Goal: Task Accomplishment & Management: Complete application form

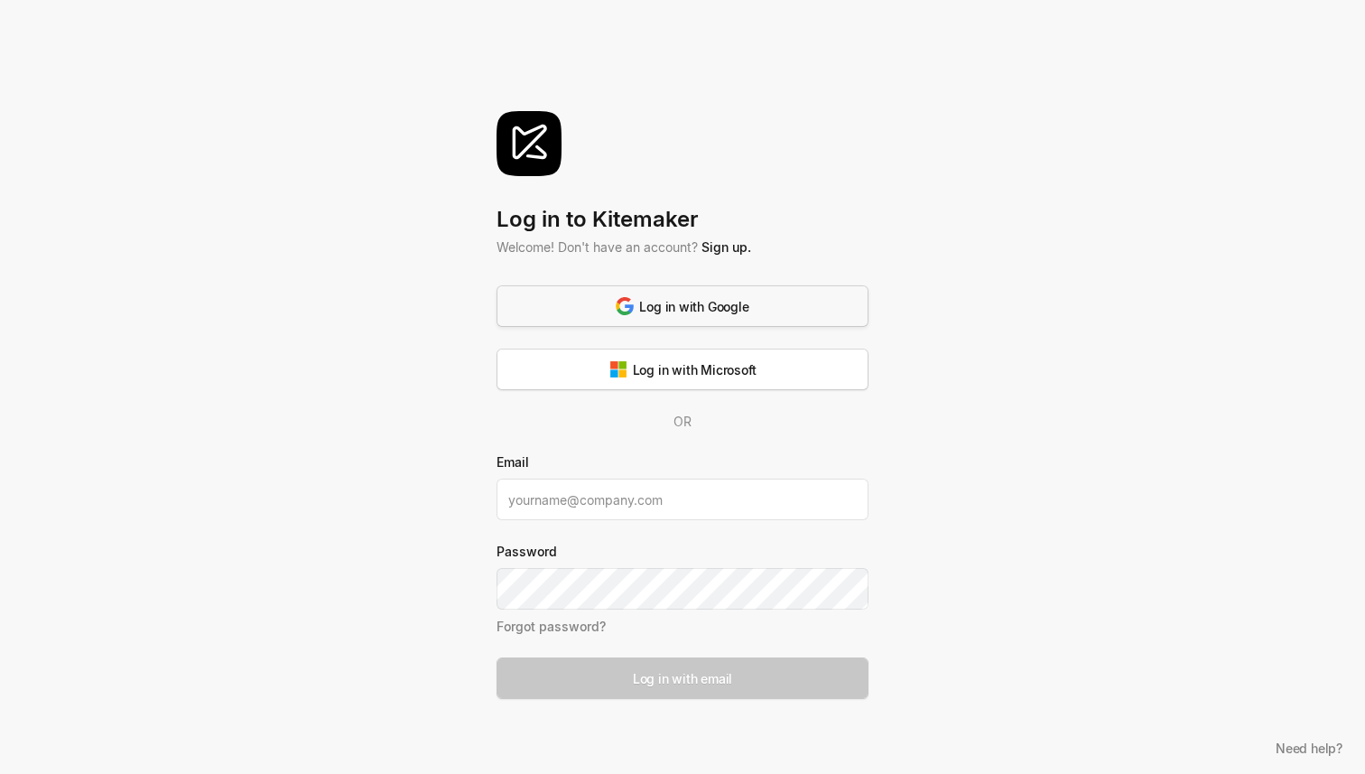
click at [714, 319] on button "Log in with Google" at bounding box center [683, 306] width 372 height 42
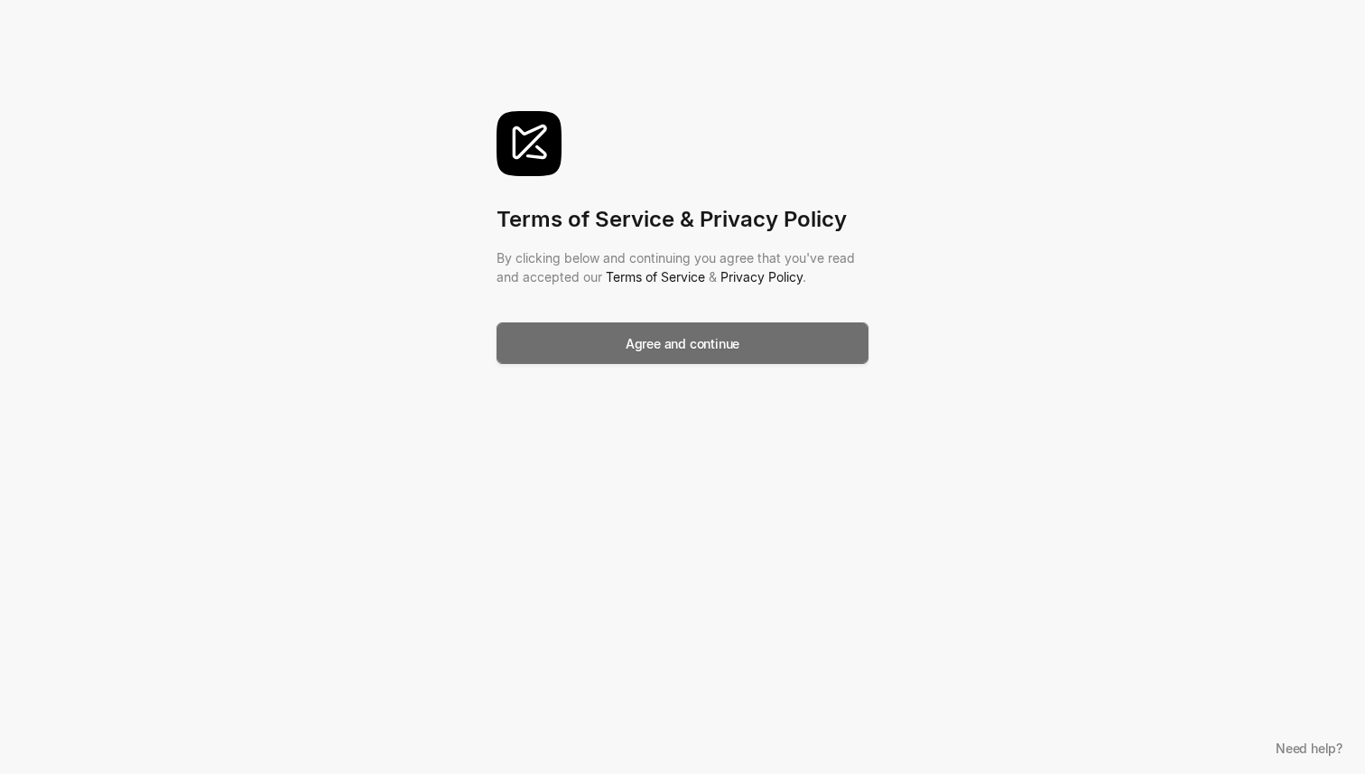
click at [706, 324] on button "Agree and continue" at bounding box center [683, 343] width 372 height 42
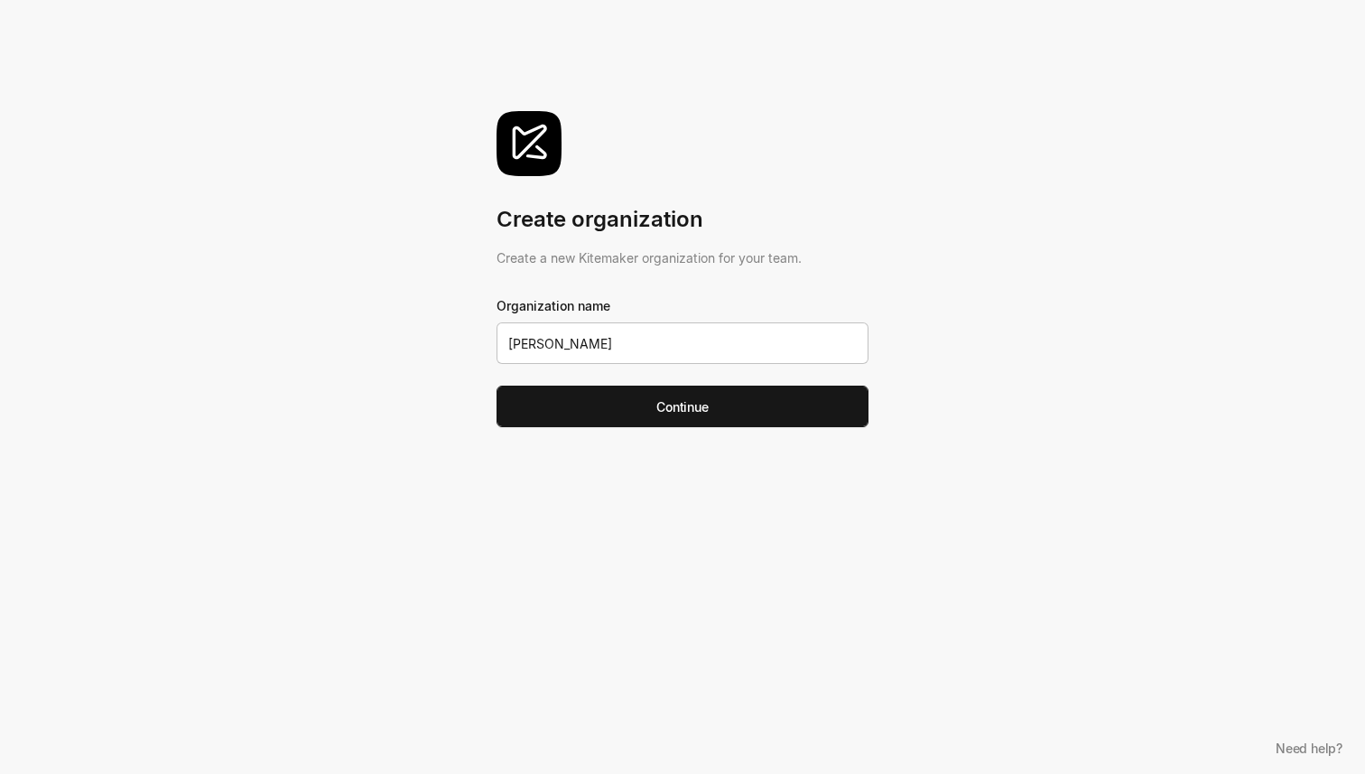
type input "Gilion"
click button "Continue" at bounding box center [683, 407] width 372 height 42
